Goal: Check status: Check status

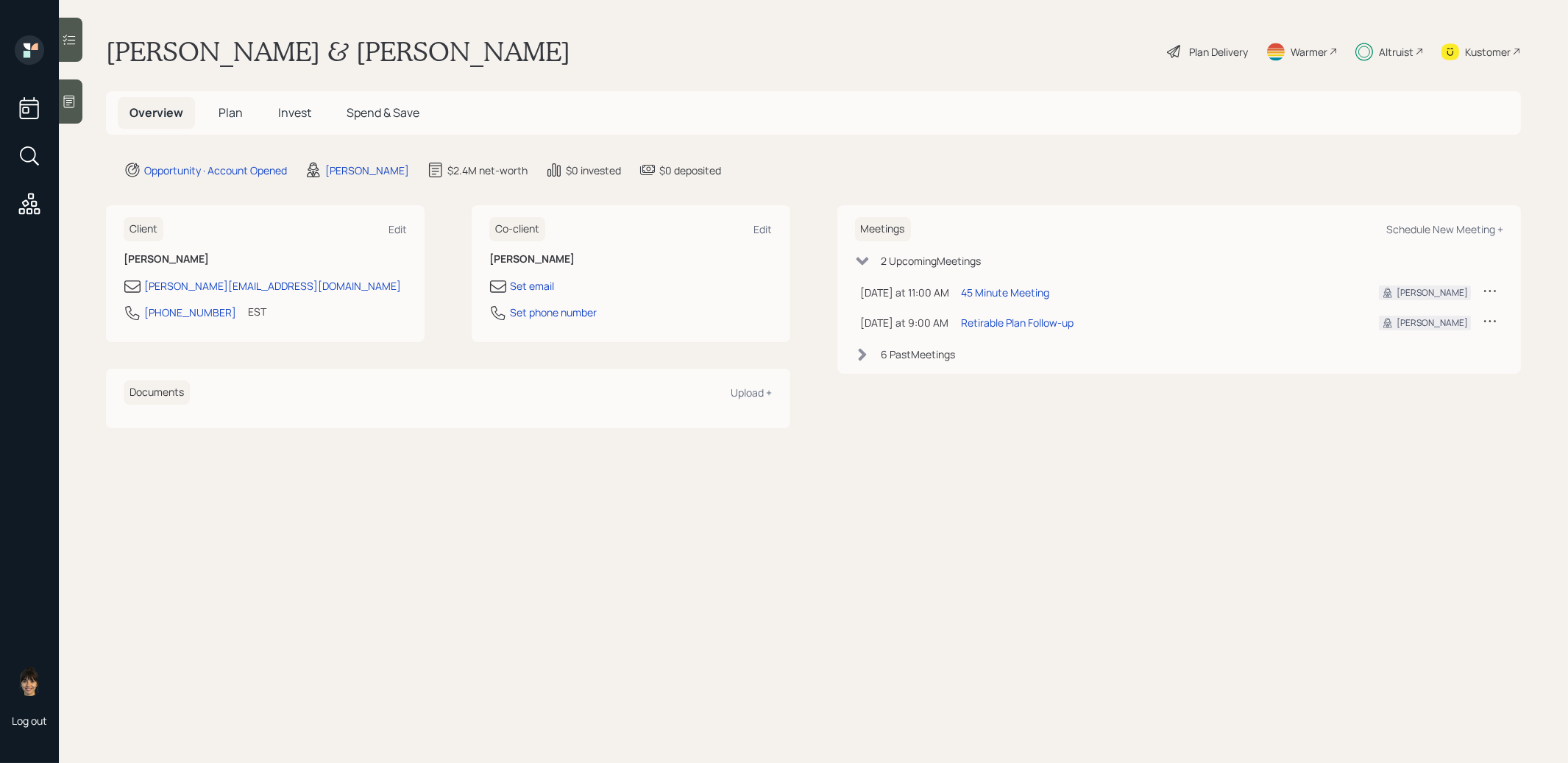
click at [292, 117] on span "Invest" at bounding box center [294, 112] width 33 height 16
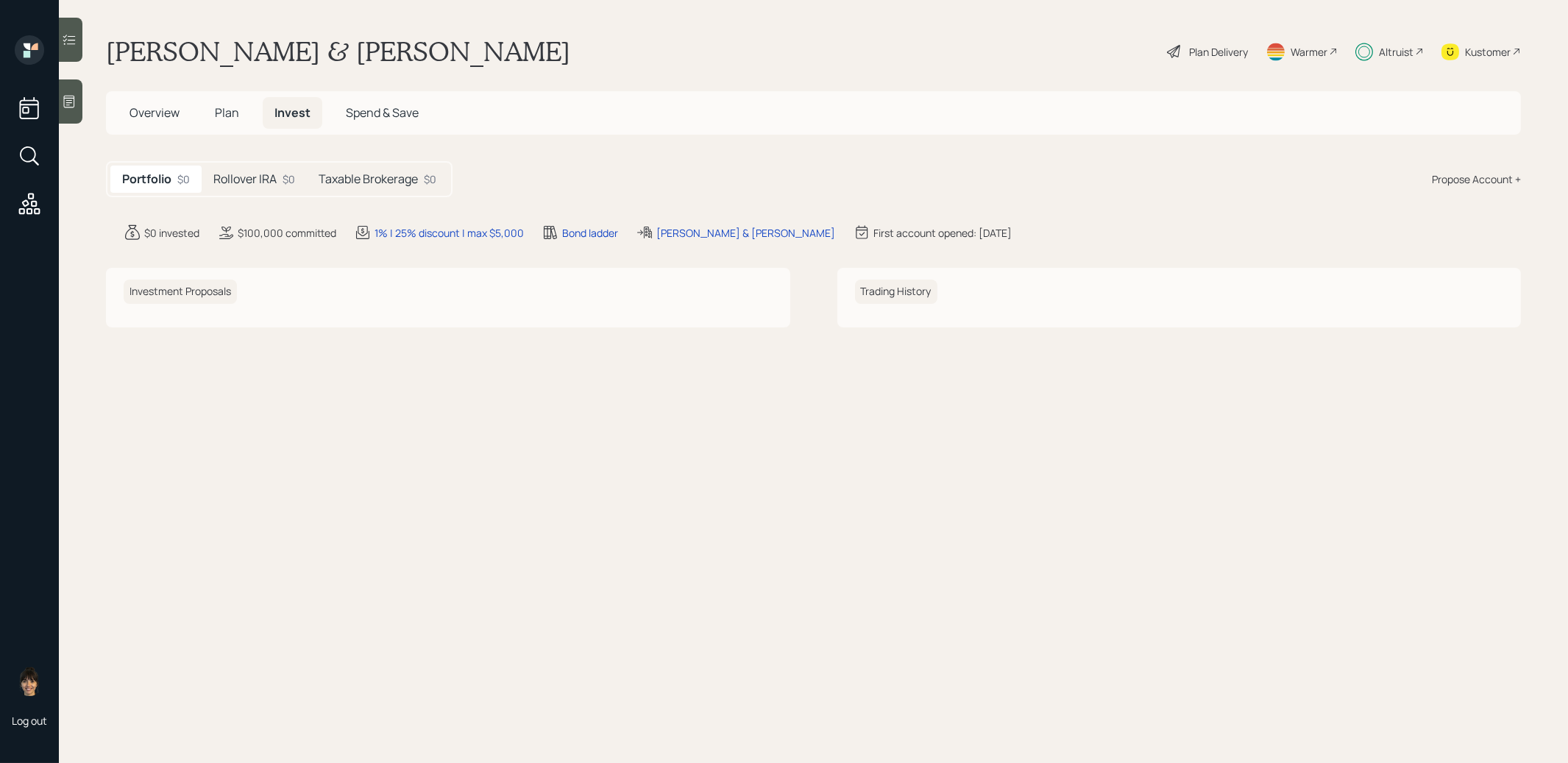
click at [348, 178] on h5 "Taxable Brokerage" at bounding box center [368, 179] width 99 height 14
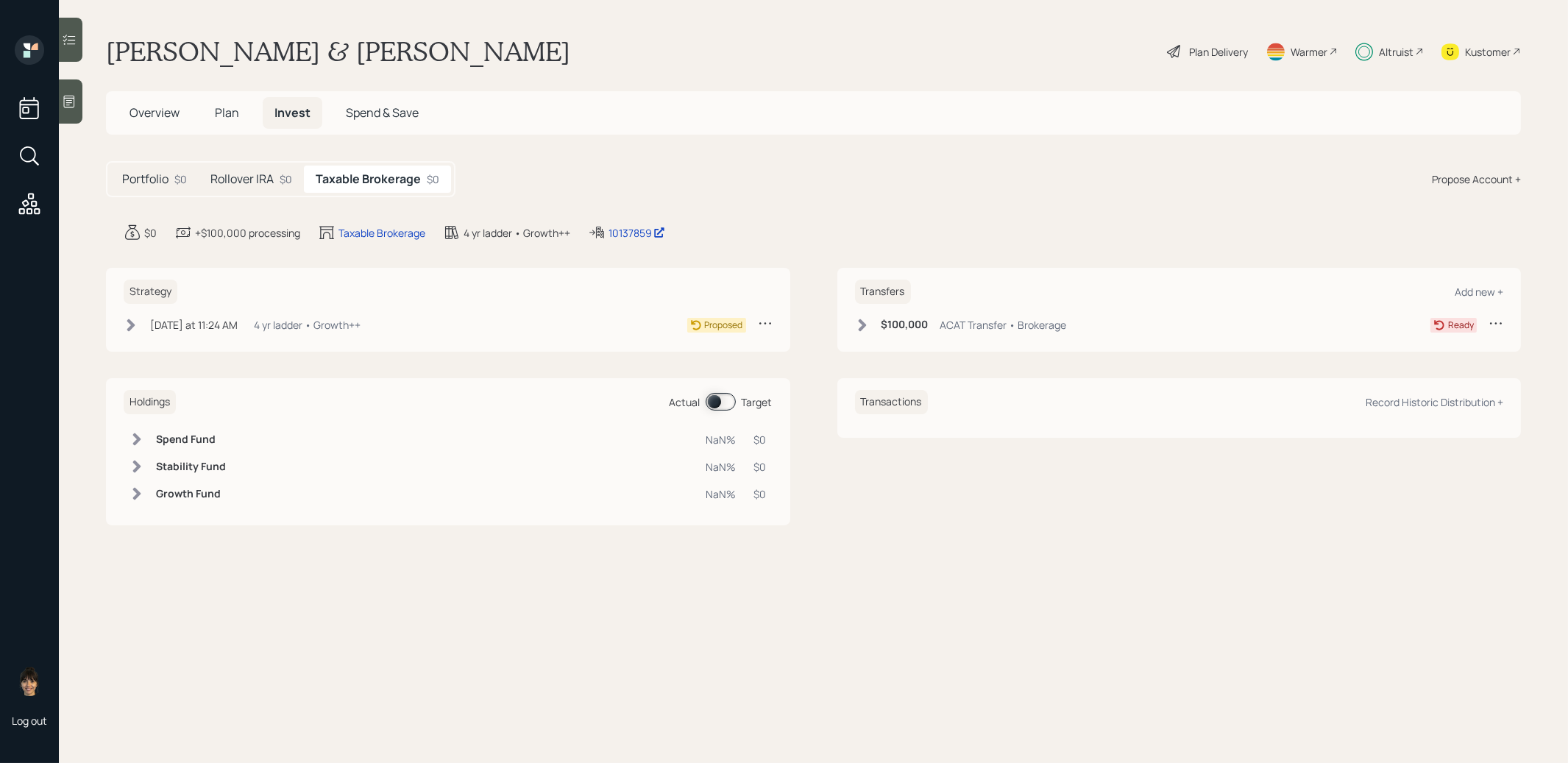
click at [862, 320] on icon at bounding box center [861, 325] width 8 height 13
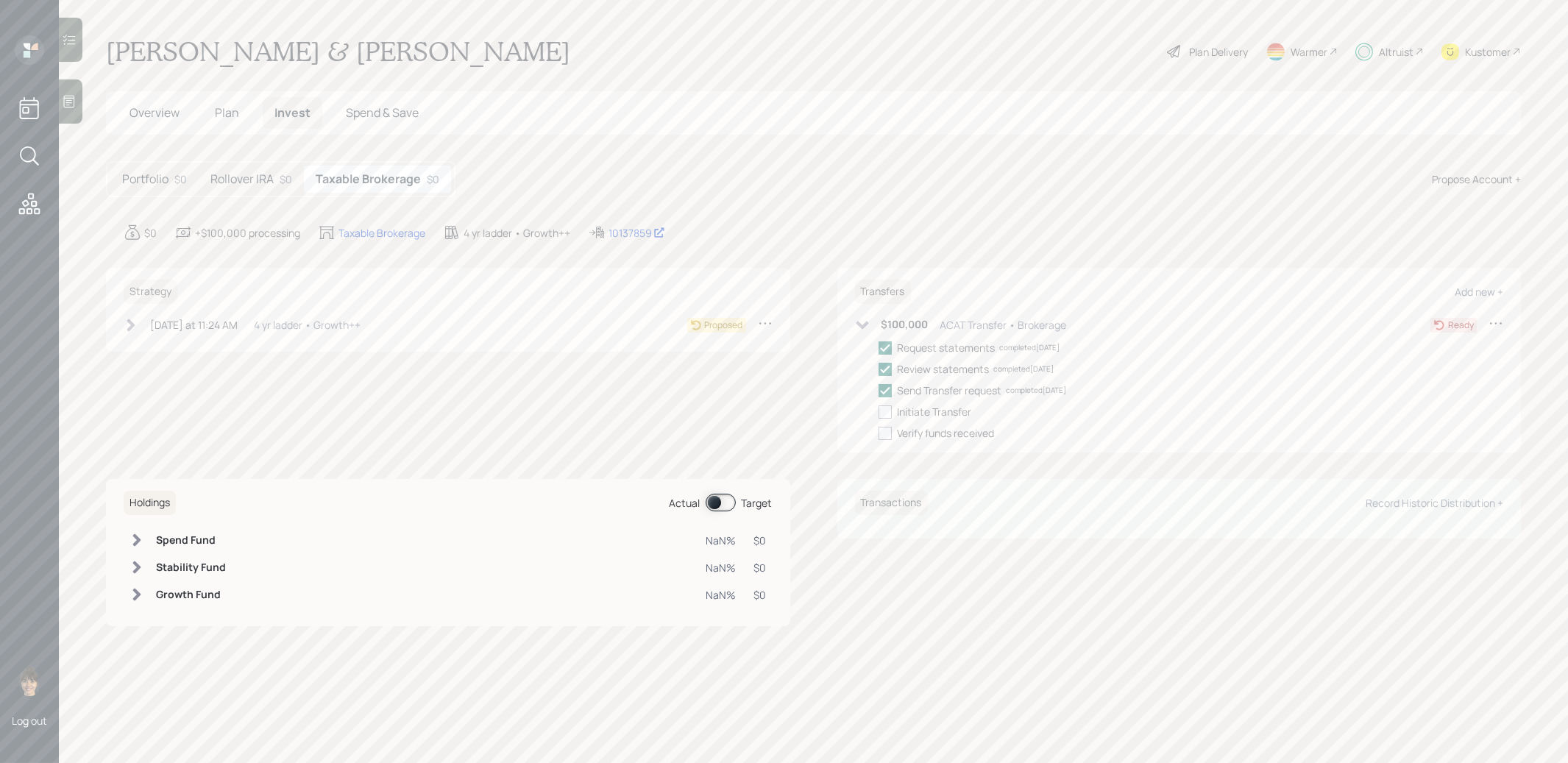
click at [124, 320] on icon at bounding box center [131, 325] width 14 height 14
